Goal: Information Seeking & Learning: Learn about a topic

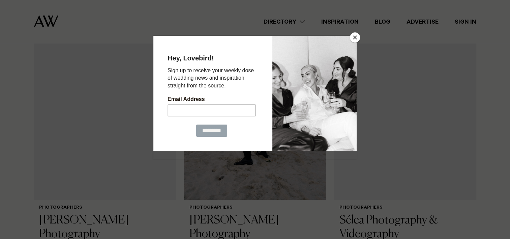
scroll to position [258, 0]
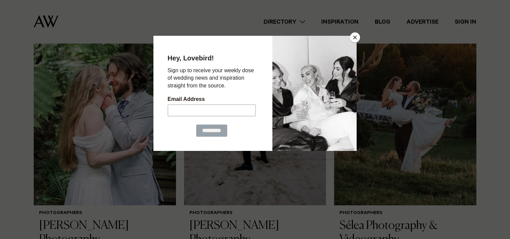
click at [354, 37] on button "Close" at bounding box center [355, 37] width 10 height 10
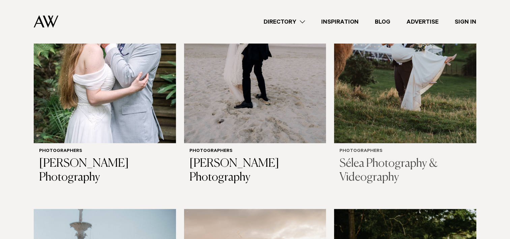
scroll to position [320, 0]
click at [371, 93] on img at bounding box center [405, 47] width 142 height 191
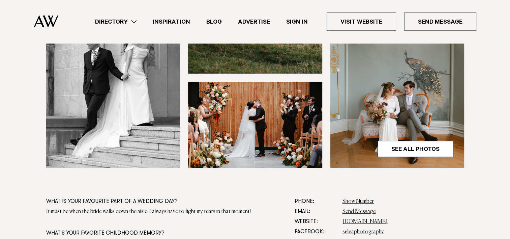
scroll to position [258, 0]
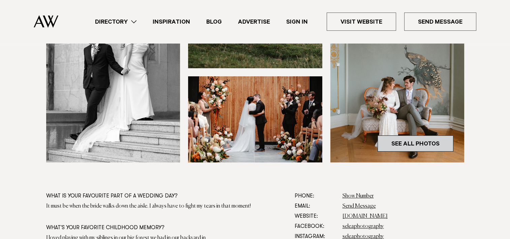
click at [408, 145] on link "See All Photos" at bounding box center [416, 143] width 76 height 16
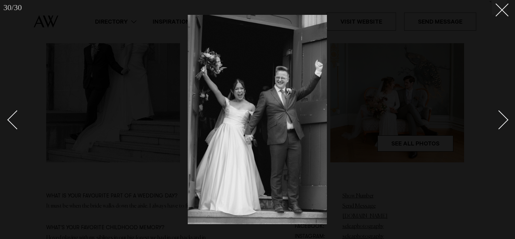
click at [496, 119] on div "Next slide" at bounding box center [498, 119] width 19 height 19
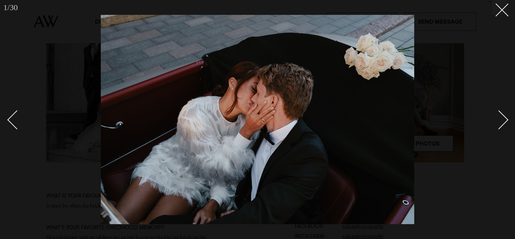
click at [496, 119] on div "Next slide" at bounding box center [498, 119] width 19 height 19
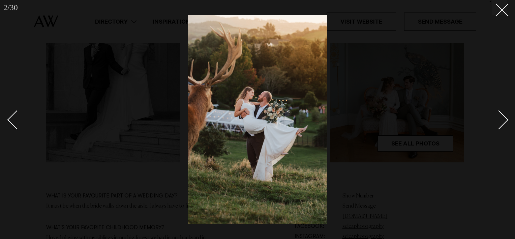
click at [496, 119] on div "Next slide" at bounding box center [498, 119] width 19 height 19
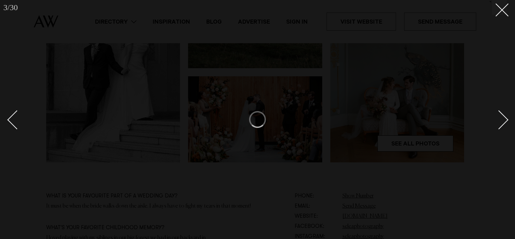
click at [496, 119] on div "Next slide" at bounding box center [498, 119] width 19 height 19
click at [502, 12] on button at bounding box center [499, 7] width 15 height 15
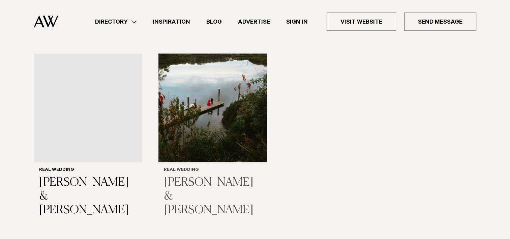
scroll to position [949, 0]
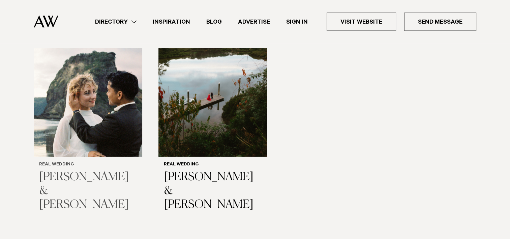
click at [85, 115] on img "1 / 2" at bounding box center [88, 102] width 109 height 109
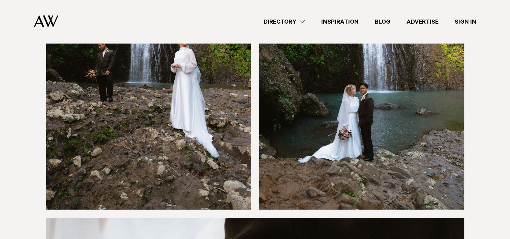
scroll to position [4711, 0]
